Goal: Task Accomplishment & Management: Use online tool/utility

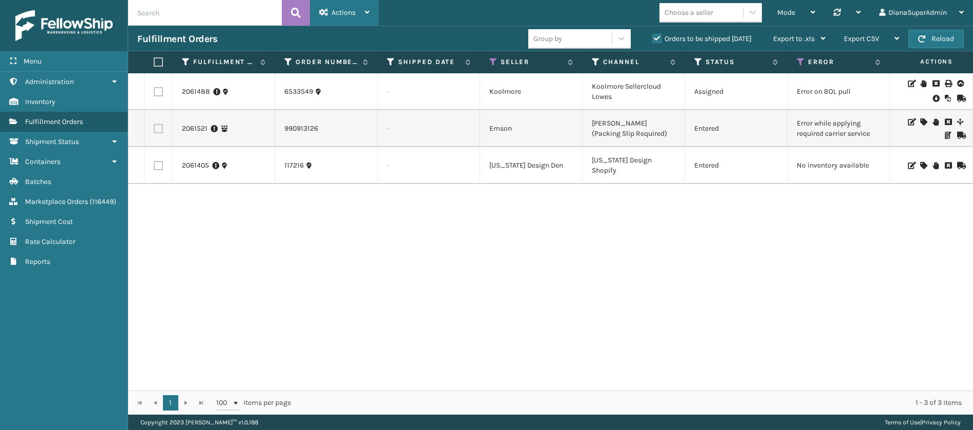
click at [354, 12] on span "Actions" at bounding box center [343, 12] width 24 height 9
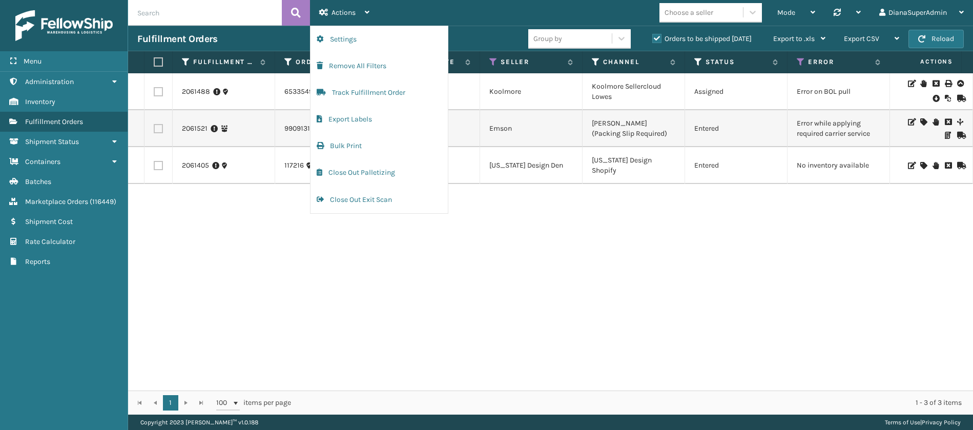
click at [683, 242] on div "2061488 6533549 - [GEOGRAPHIC_DATA] Koolmore Sellercloud Lowes Assigned Error o…" at bounding box center [550, 231] width 845 height 317
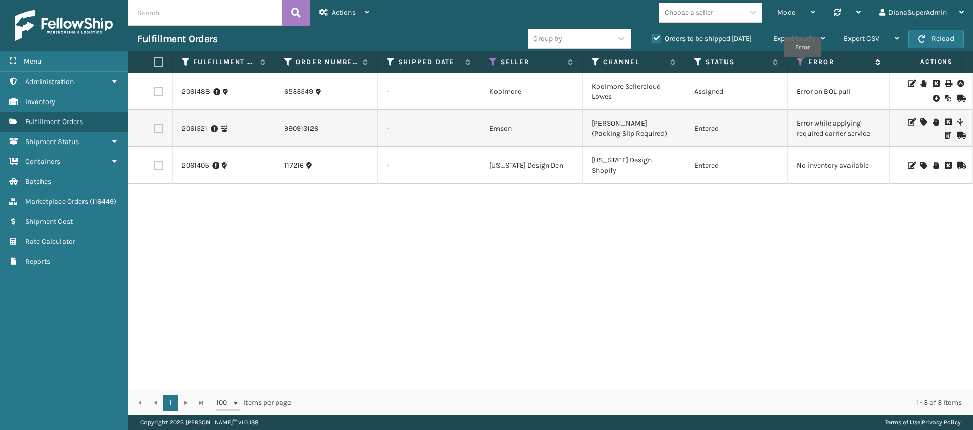
click at [802, 64] on icon at bounding box center [801, 61] width 8 height 9
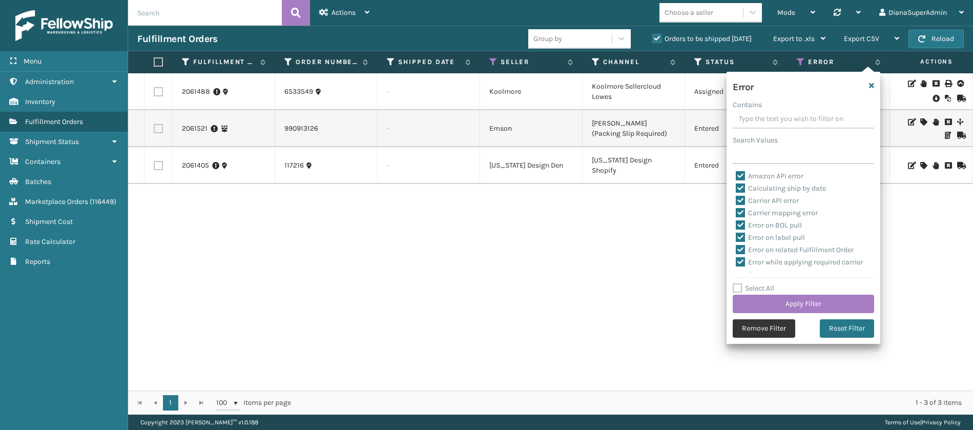
click at [750, 326] on button "Remove Filter" at bounding box center [763, 328] width 62 height 18
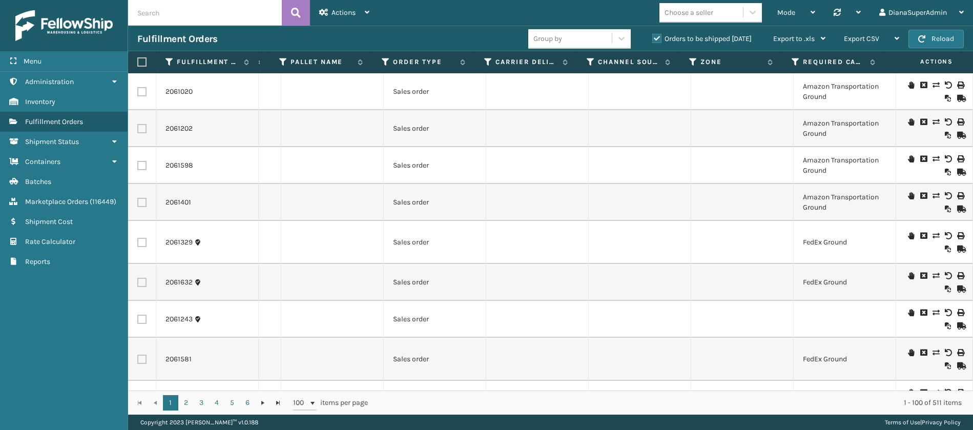
scroll to position [0, 1362]
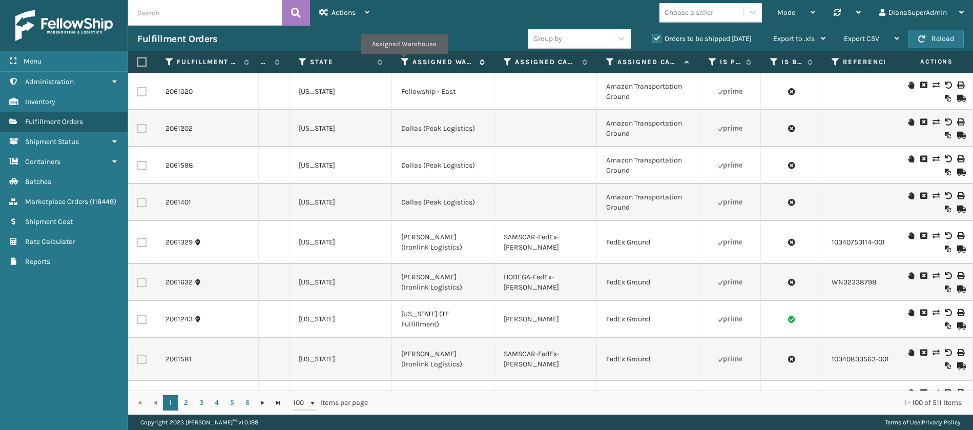
click at [404, 60] on icon at bounding box center [405, 61] width 8 height 9
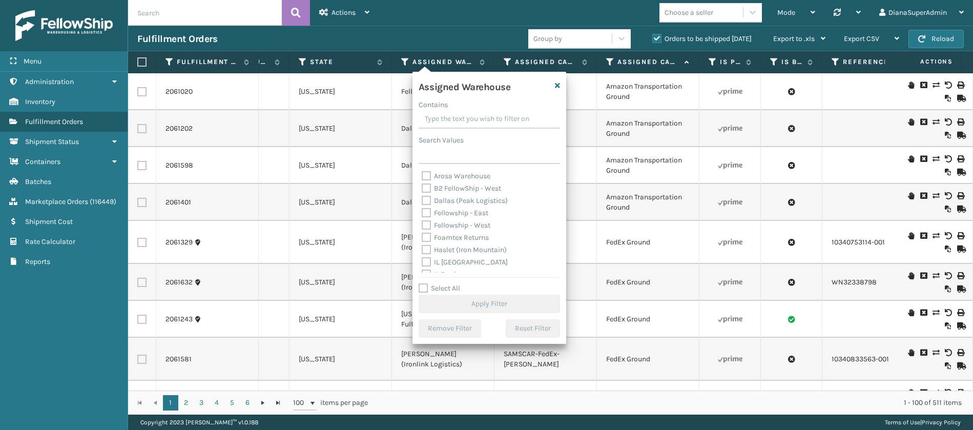
click at [428, 197] on label "Dallas (Peak Logistics)" at bounding box center [465, 200] width 86 height 9
click at [422, 197] on input "Dallas (Peak Logistics)" at bounding box center [422, 198] width 1 height 7
checkbox input "true"
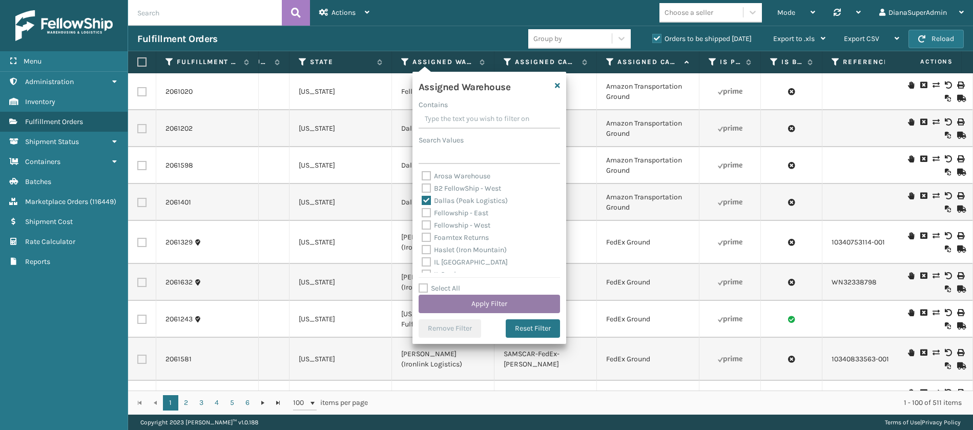
click at [498, 299] on button "Apply Filter" at bounding box center [488, 304] width 141 height 18
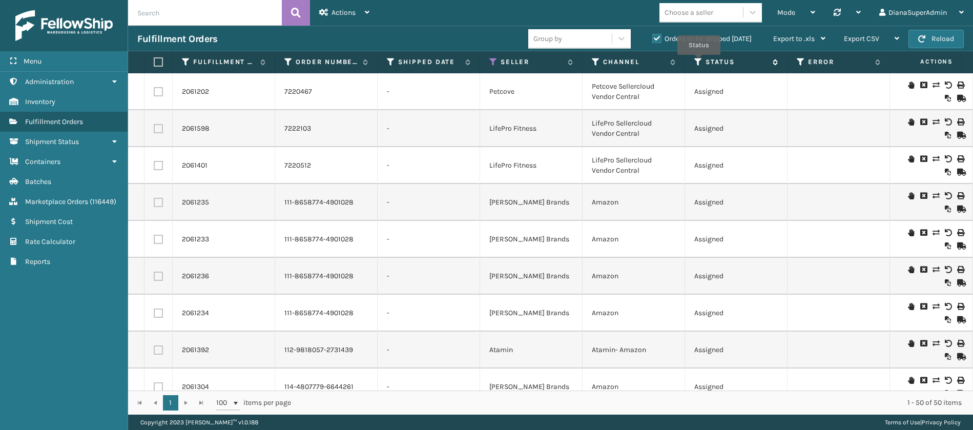
click at [699, 62] on icon at bounding box center [698, 61] width 8 height 9
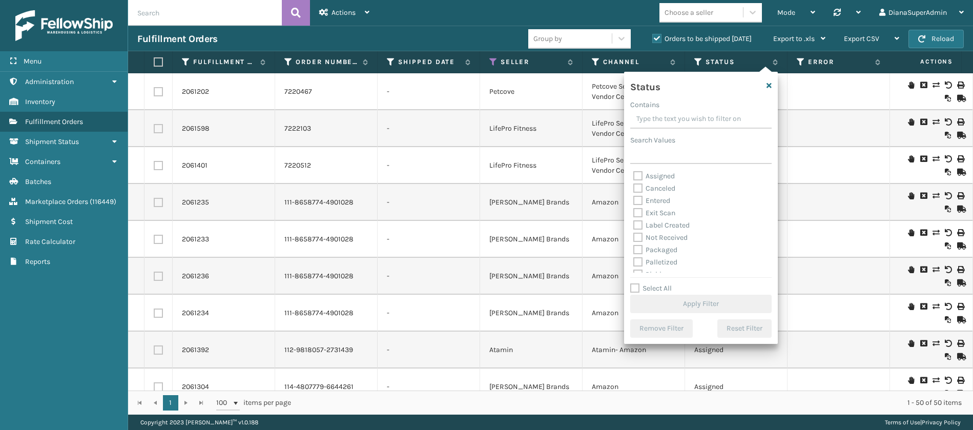
click at [640, 224] on label "Label Created" at bounding box center [661, 225] width 56 height 9
click at [634, 224] on input "Label Created" at bounding box center [633, 222] width 1 height 7
checkbox input "true"
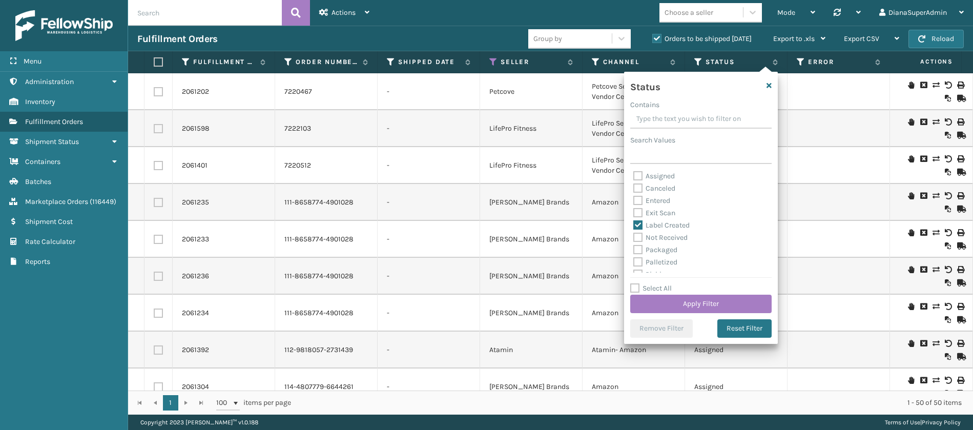
click at [639, 248] on label "Packaged" at bounding box center [655, 249] width 44 height 9
click at [634, 248] on input "Packaged" at bounding box center [633, 247] width 1 height 7
checkbox input "true"
click at [638, 264] on label "Palletized" at bounding box center [655, 262] width 44 height 9
click at [634, 263] on input "Palletized" at bounding box center [633, 259] width 1 height 7
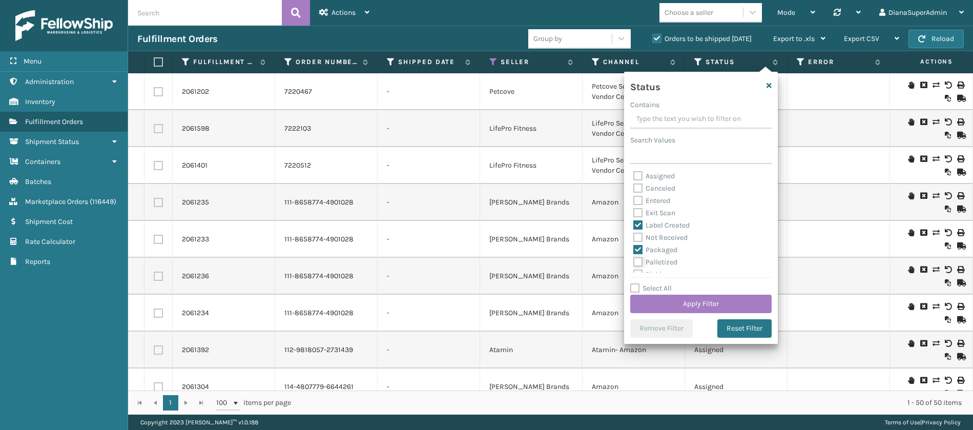
checkbox input "true"
click at [639, 251] on label "Picking" at bounding box center [651, 254] width 36 height 9
click at [634, 251] on input "Picking" at bounding box center [633, 252] width 1 height 7
checkbox input "true"
click at [675, 305] on button "Apply Filter" at bounding box center [700, 304] width 141 height 18
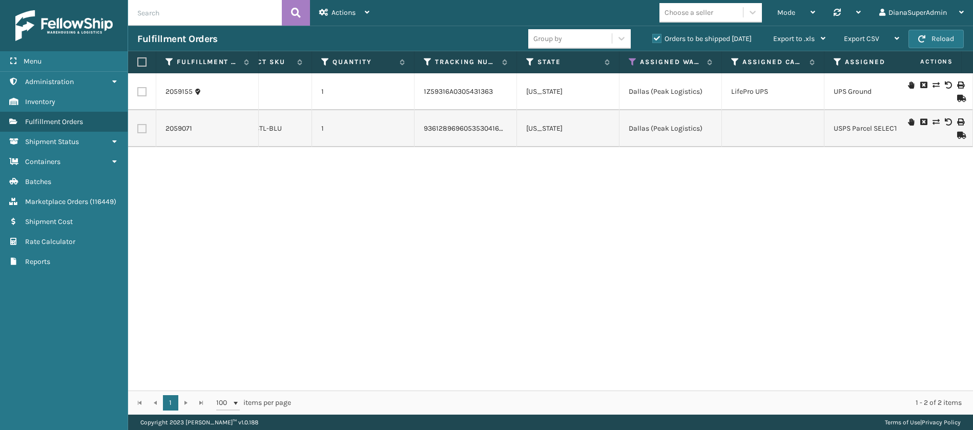
scroll to position [0, 742]
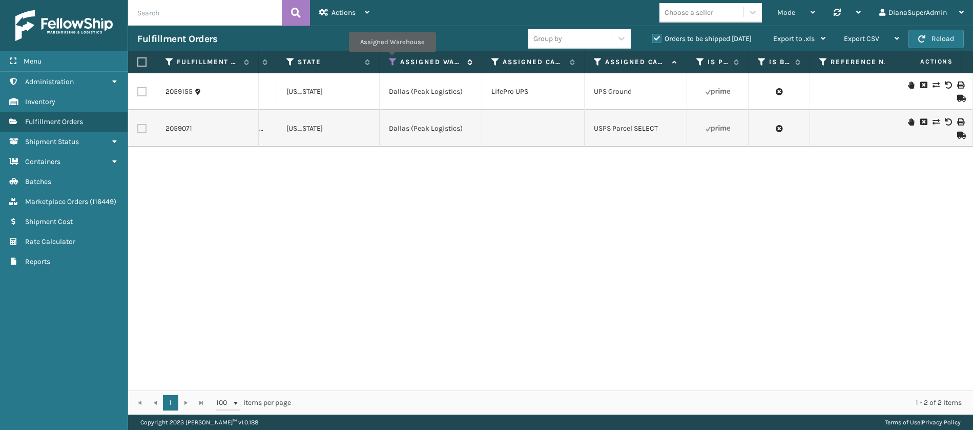
click at [392, 59] on icon at bounding box center [393, 61] width 8 height 9
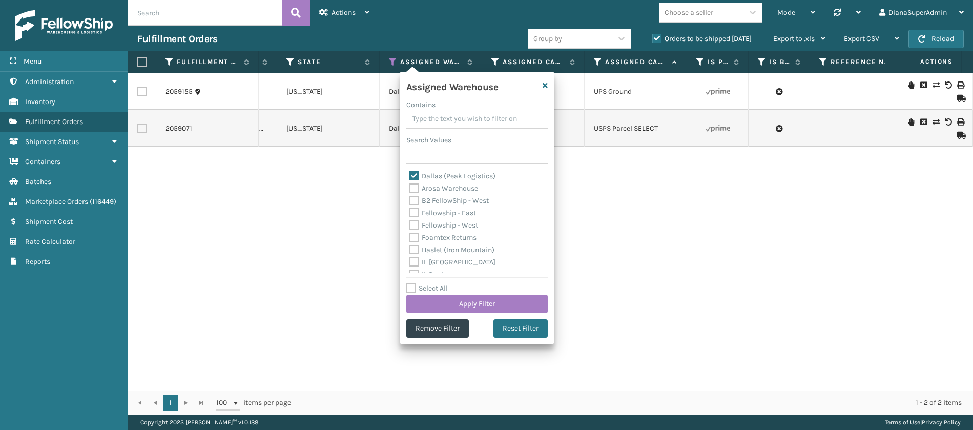
click at [416, 176] on label "Dallas (Peak Logistics)" at bounding box center [452, 176] width 86 height 9
click at [410, 176] on input "Dallas (Peak Logistics)" at bounding box center [409, 173] width 1 height 7
checkbox input "false"
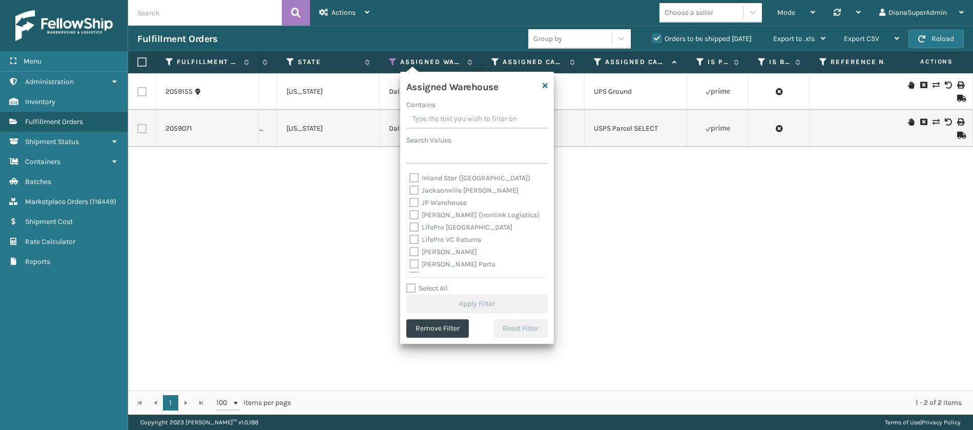
scroll to position [123, 0]
click at [417, 248] on label "[PERSON_NAME]" at bounding box center [443, 249] width 68 height 9
click at [410, 248] on input "[PERSON_NAME]" at bounding box center [409, 247] width 1 height 7
checkbox input "true"
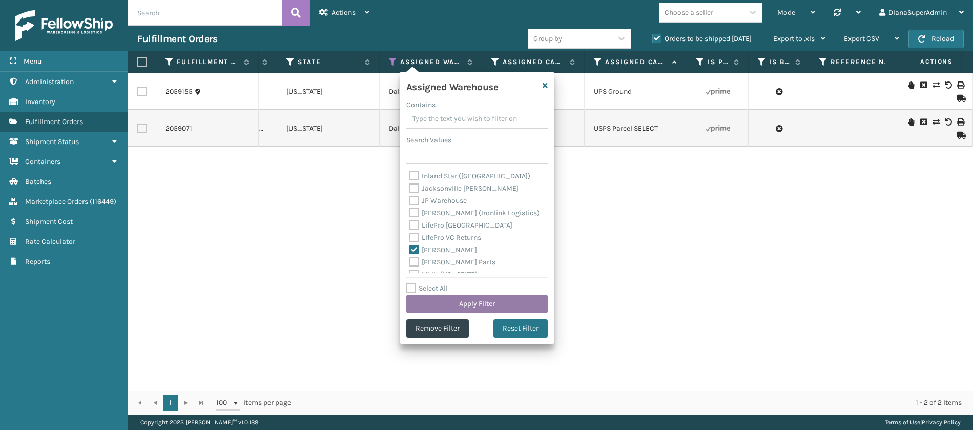
click at [473, 301] on button "Apply Filter" at bounding box center [476, 304] width 141 height 18
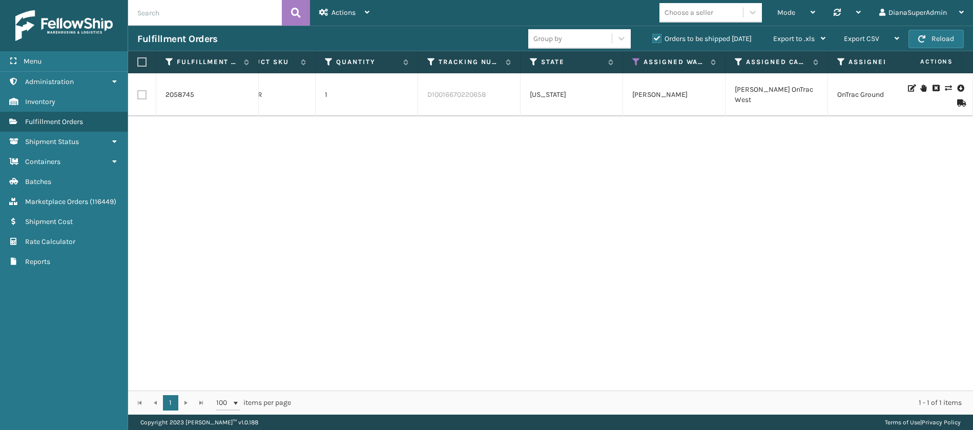
scroll to position [0, 769]
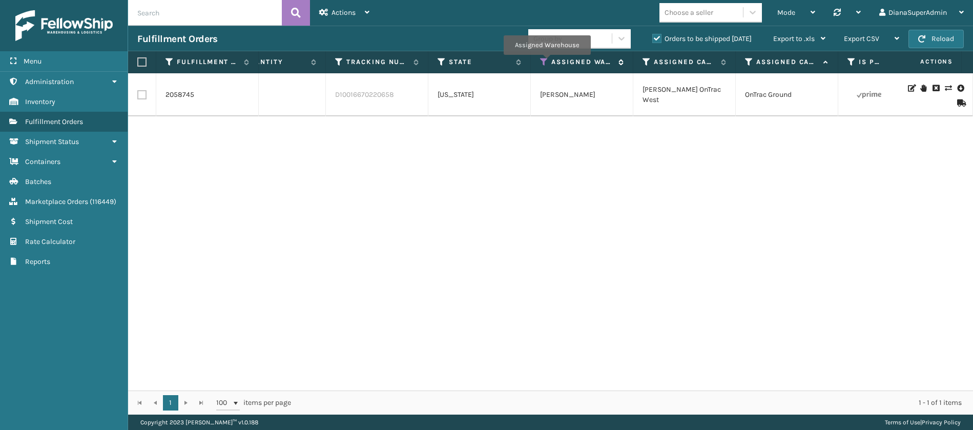
click at [547, 62] on icon at bounding box center [544, 61] width 8 height 9
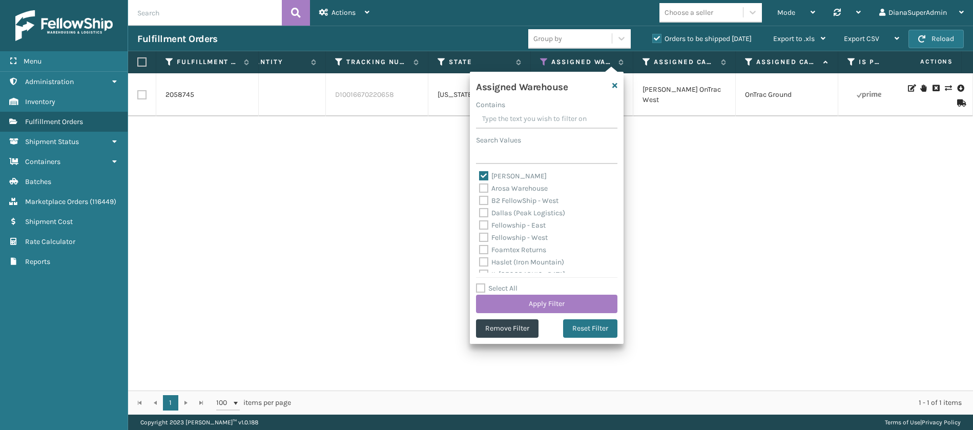
click at [486, 175] on label "[PERSON_NAME]" at bounding box center [513, 176] width 68 height 9
click at [479, 175] on input "[PERSON_NAME]" at bounding box center [479, 173] width 1 height 7
checkbox input "false"
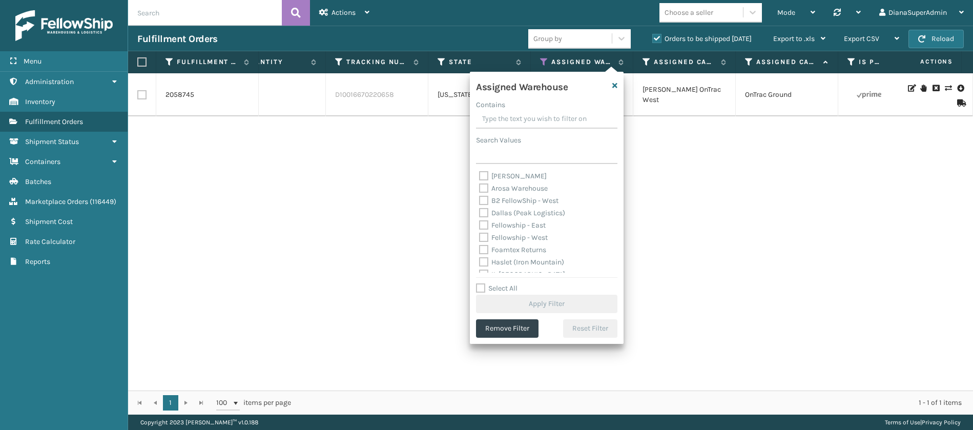
click at [484, 236] on label "Fellowship - West" at bounding box center [513, 237] width 69 height 9
click at [479, 236] on input "Fellowship - West" at bounding box center [479, 235] width 1 height 7
checkbox input "true"
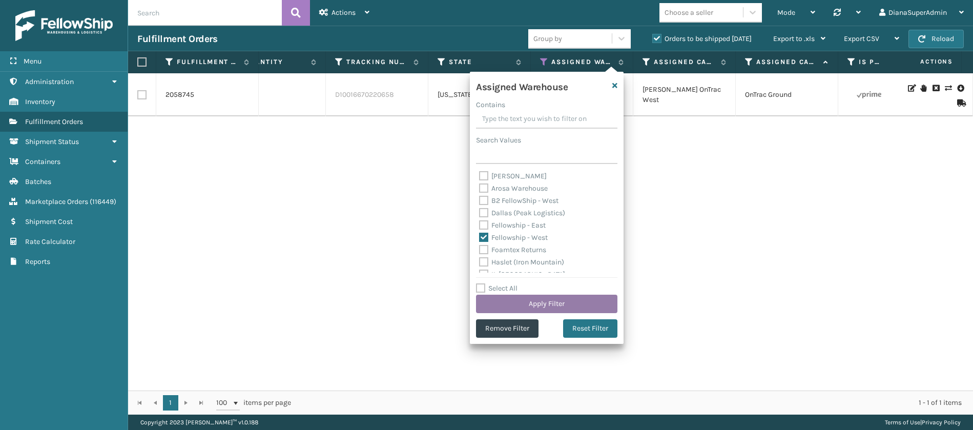
click at [531, 299] on button "Apply Filter" at bounding box center [546, 304] width 141 height 18
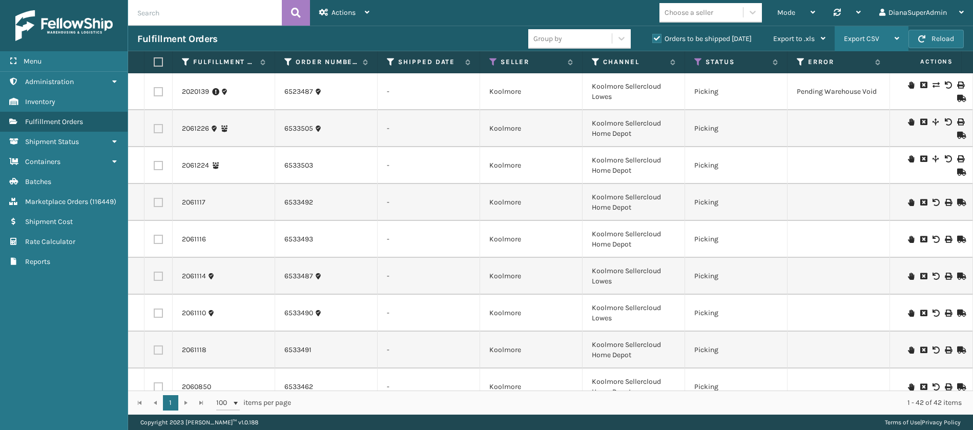
click at [878, 28] on div "Export CSV" at bounding box center [871, 39] width 55 height 26
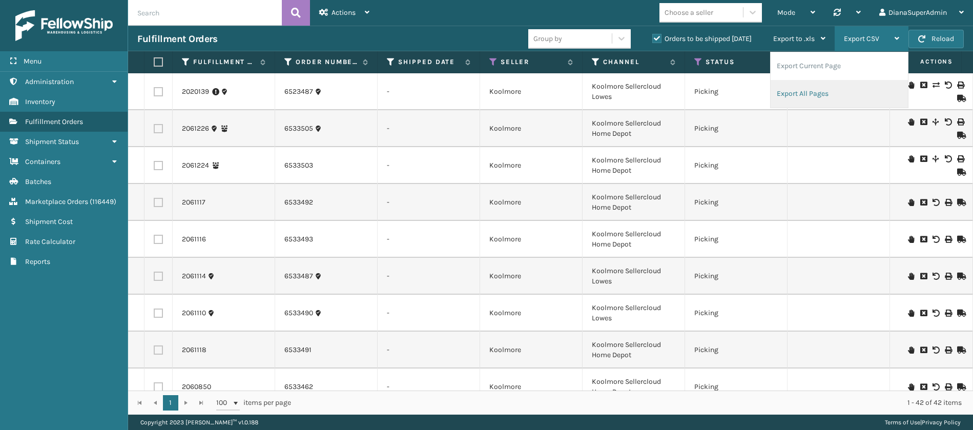
click at [806, 91] on li "Export All Pages" at bounding box center [838, 94] width 137 height 28
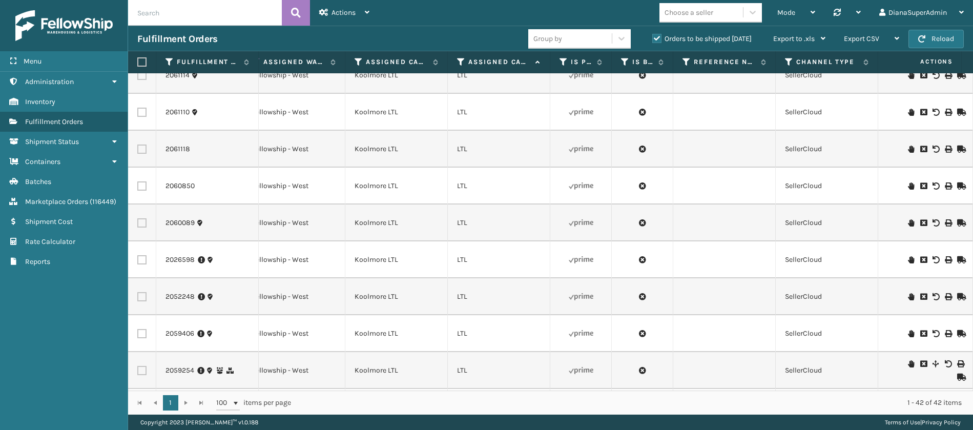
scroll to position [0, 1047]
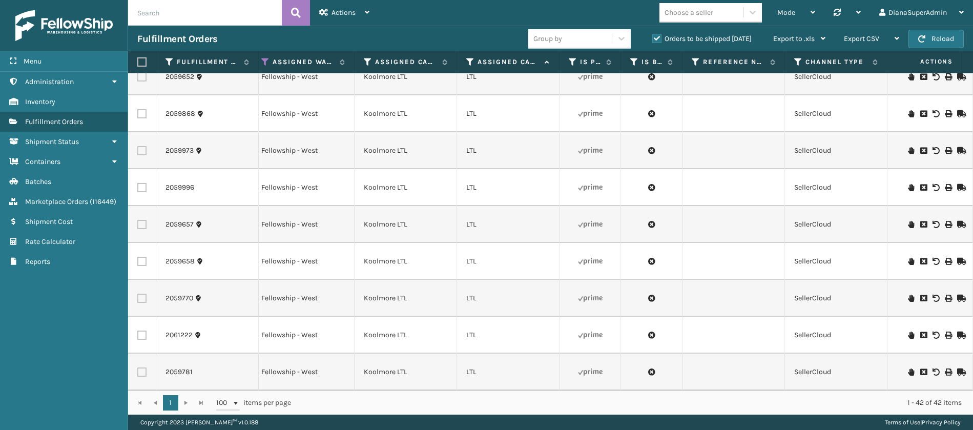
click at [183, 403] on div "1 1 100 items per page 1 - 42 of 42 items" at bounding box center [550, 402] width 845 height 24
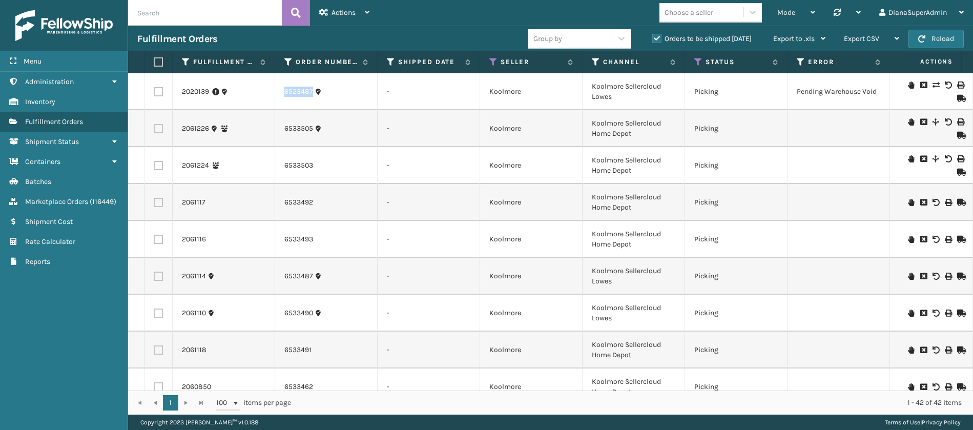
drag, startPoint x: 313, startPoint y: 93, endPoint x: 286, endPoint y: 93, distance: 27.7
click at [286, 93] on div "6523487" at bounding box center [325, 92] width 83 height 10
copy link "6523487"
click at [874, 33] on div "Export CSV" at bounding box center [871, 39] width 55 height 26
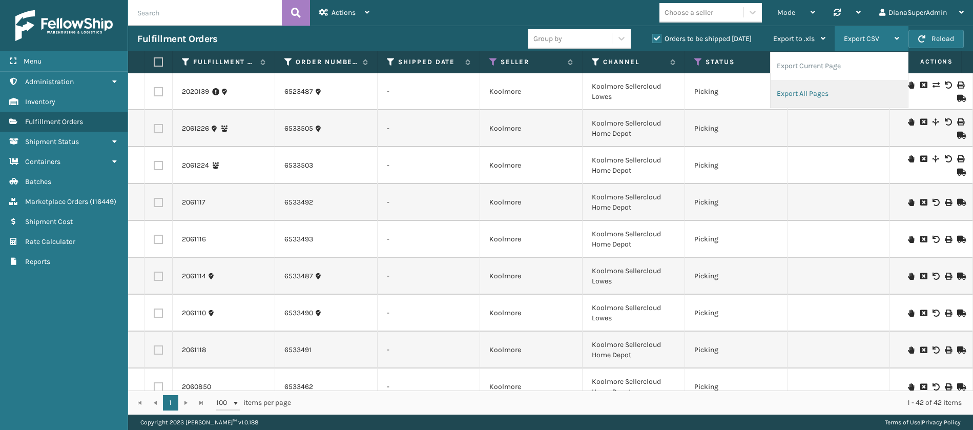
click at [831, 91] on li "Export All Pages" at bounding box center [838, 94] width 137 height 28
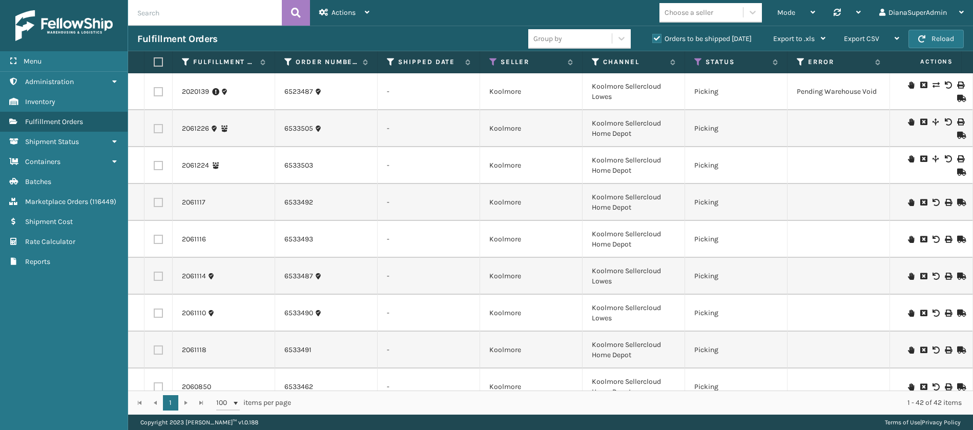
click at [218, 12] on input "text" at bounding box center [205, 13] width 154 height 26
paste input "6532549"
type input "6532549"
click at [296, 7] on icon at bounding box center [296, 12] width 10 height 15
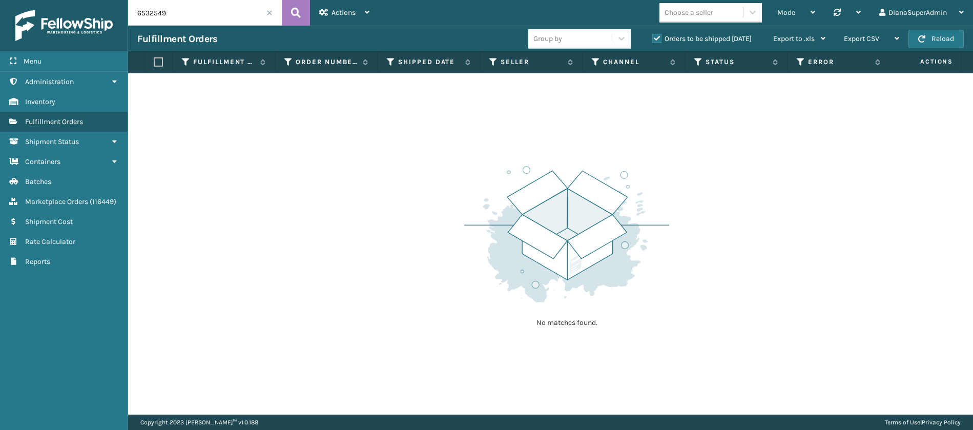
click at [653, 38] on label "Orders to be shipped [DATE]" at bounding box center [701, 38] width 99 height 9
click at [653, 38] on input "Orders to be shipped [DATE]" at bounding box center [652, 36] width 1 height 7
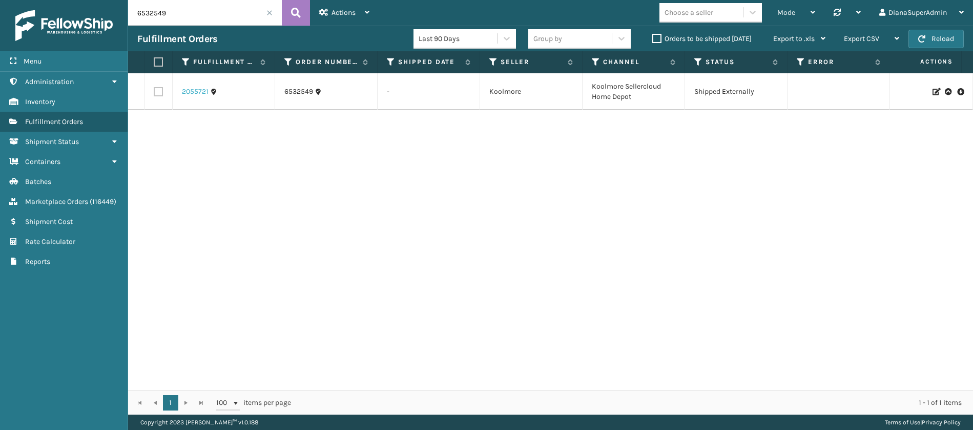
click at [198, 90] on link "2055721" at bounding box center [195, 92] width 27 height 10
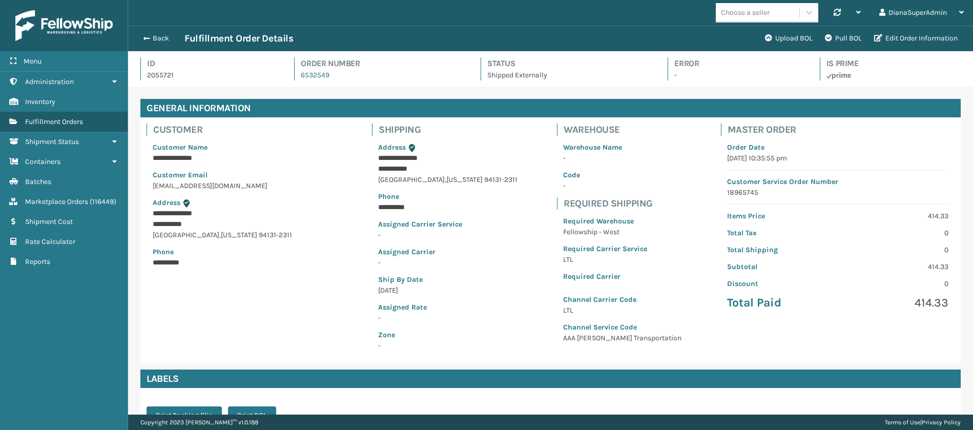
scroll to position [25, 845]
click at [148, 37] on span "button" at bounding box center [145, 38] width 6 height 7
